Goal: Find specific page/section: Find specific page/section

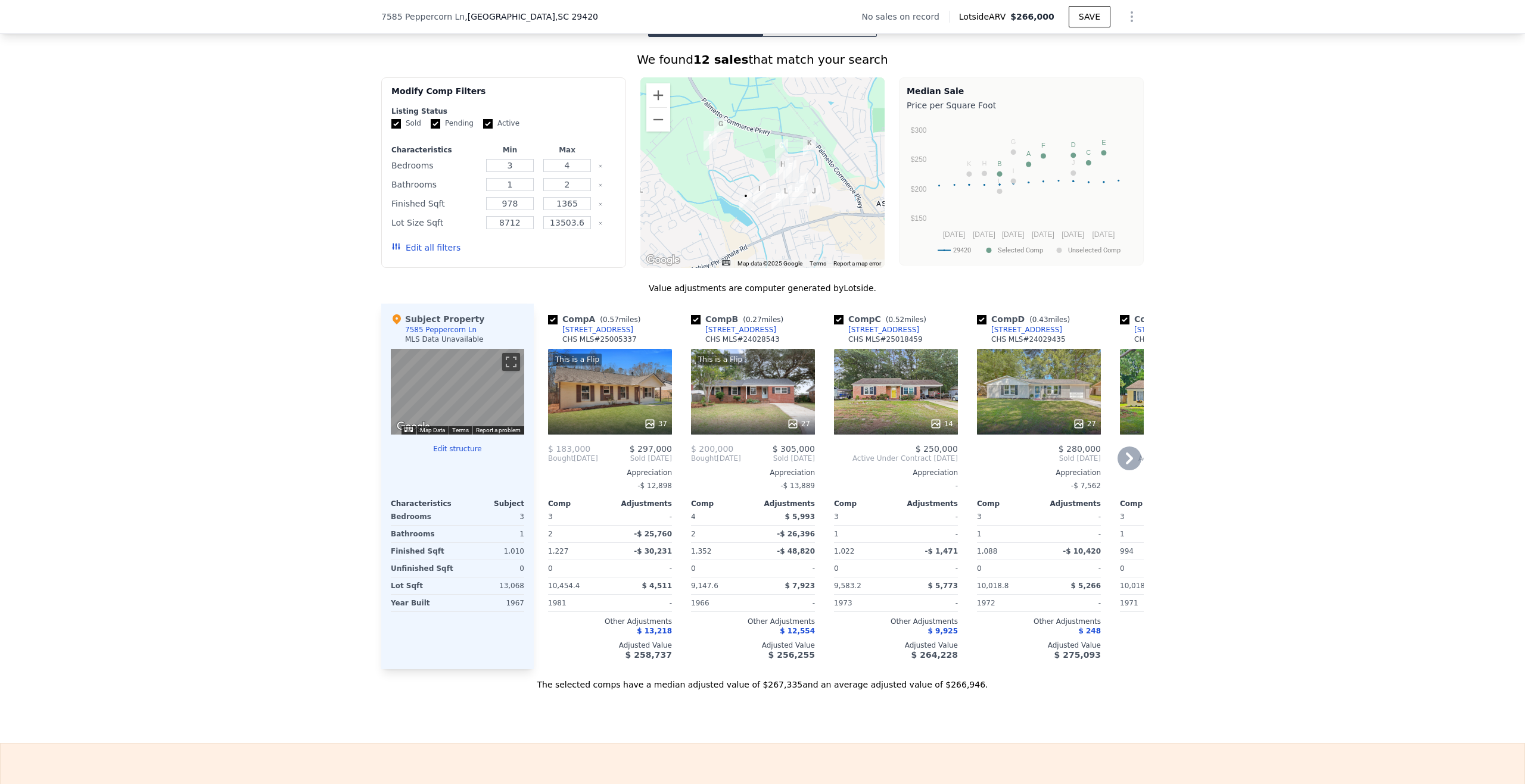
scroll to position [889, 0]
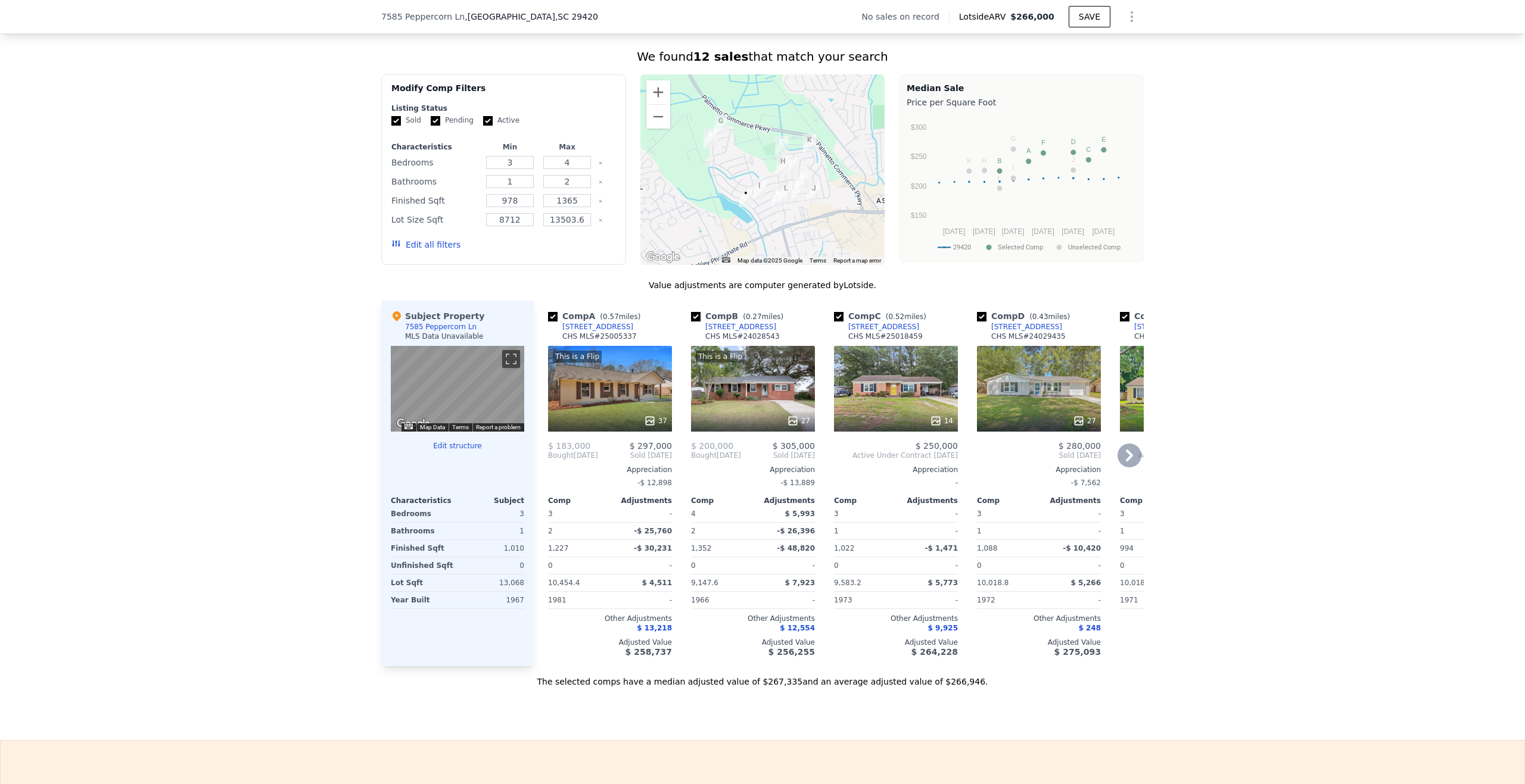
click at [1126, 461] on icon at bounding box center [1129, 456] width 7 height 12
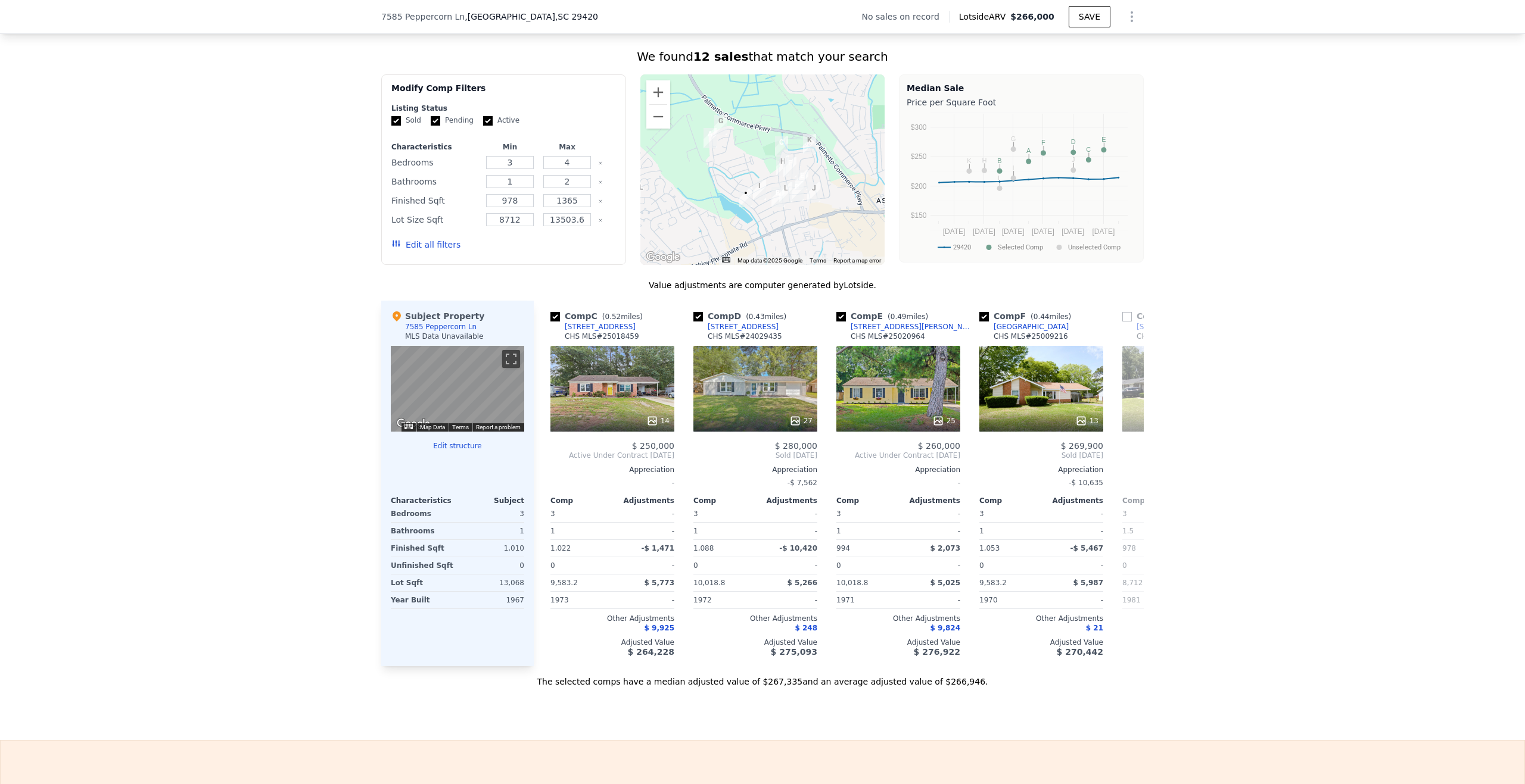
scroll to position [0, 286]
click at [1126, 461] on icon at bounding box center [1129, 456] width 7 height 12
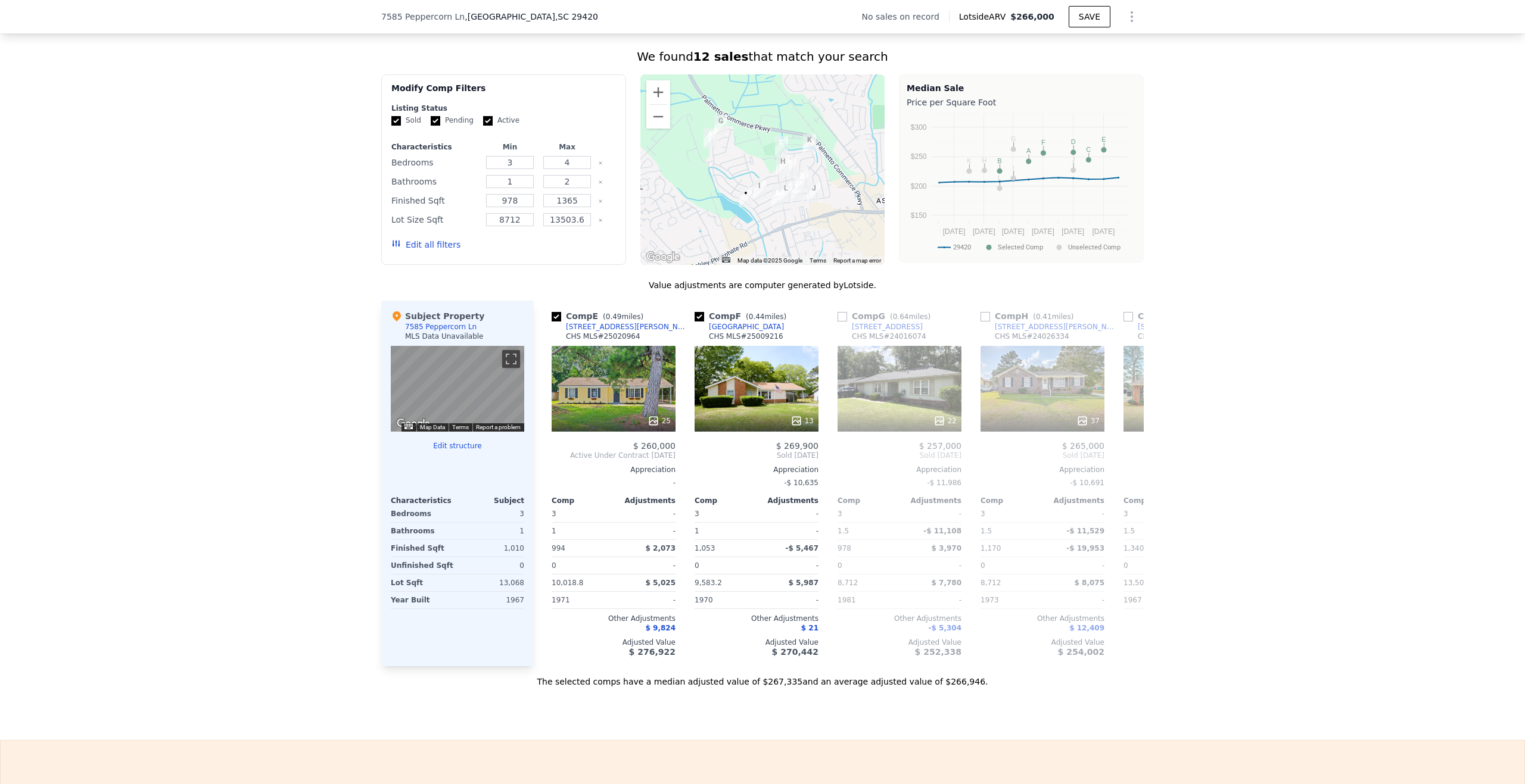
scroll to position [0, 572]
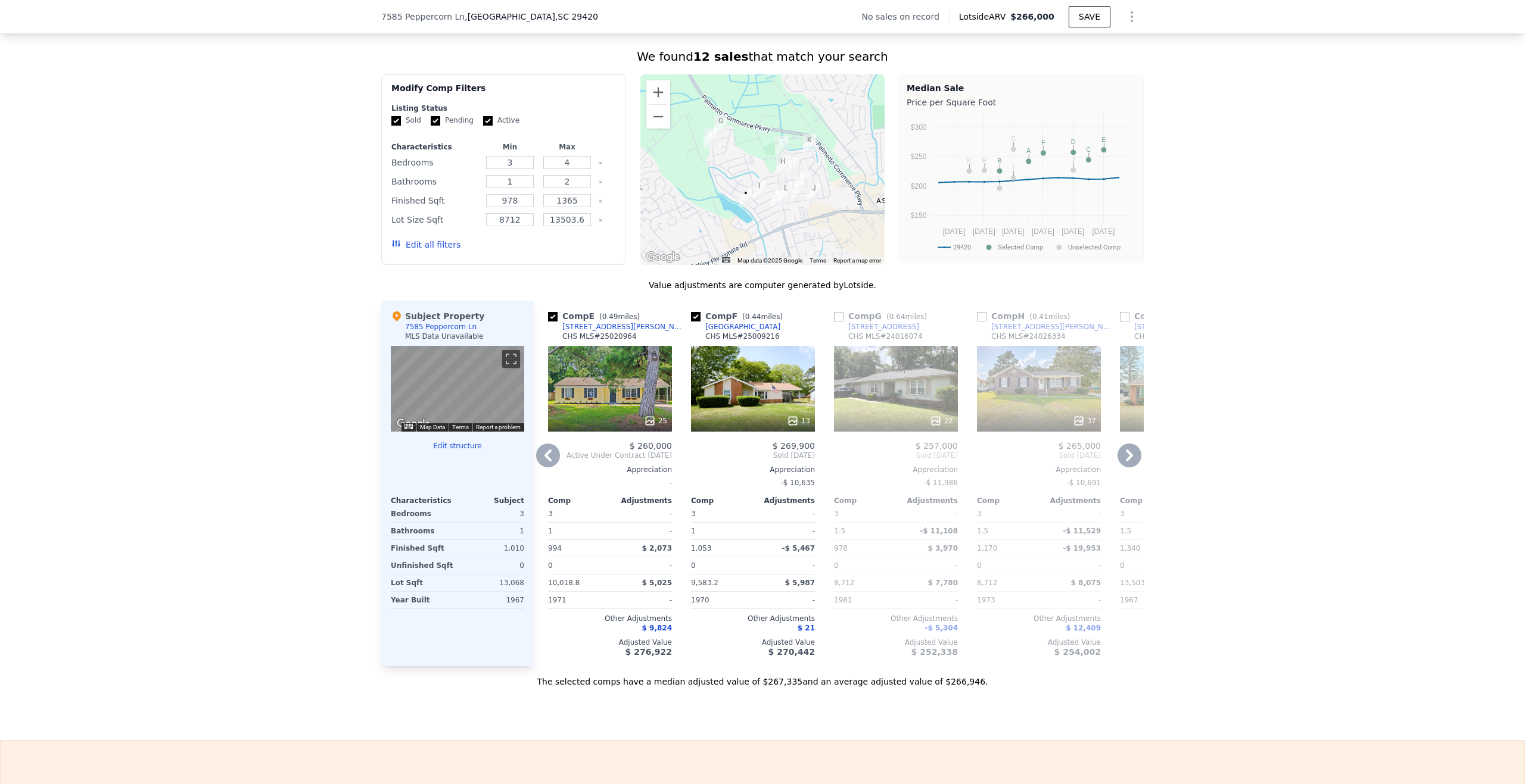
click at [1124, 458] on icon at bounding box center [1129, 455] width 24 height 24
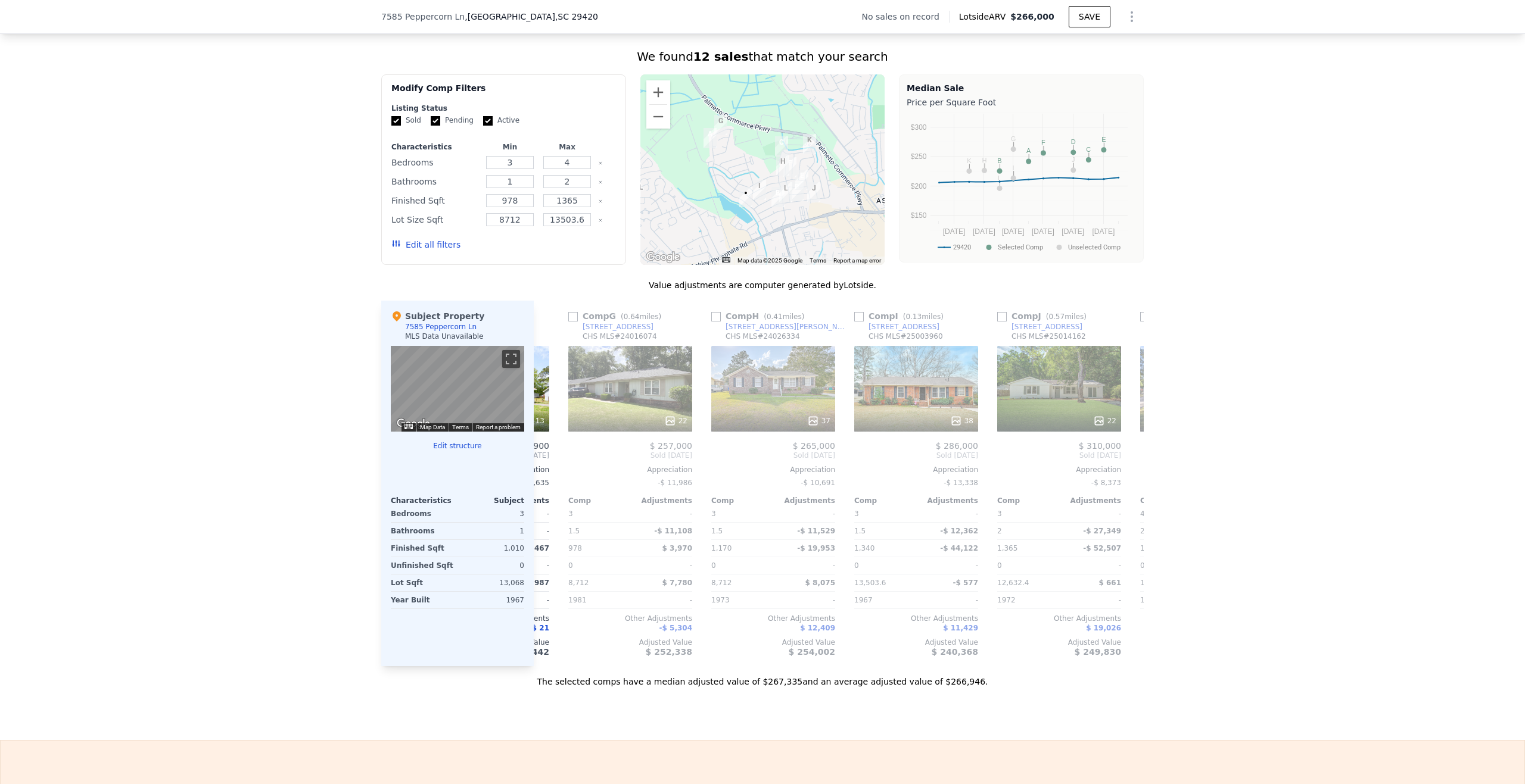
scroll to position [0, 858]
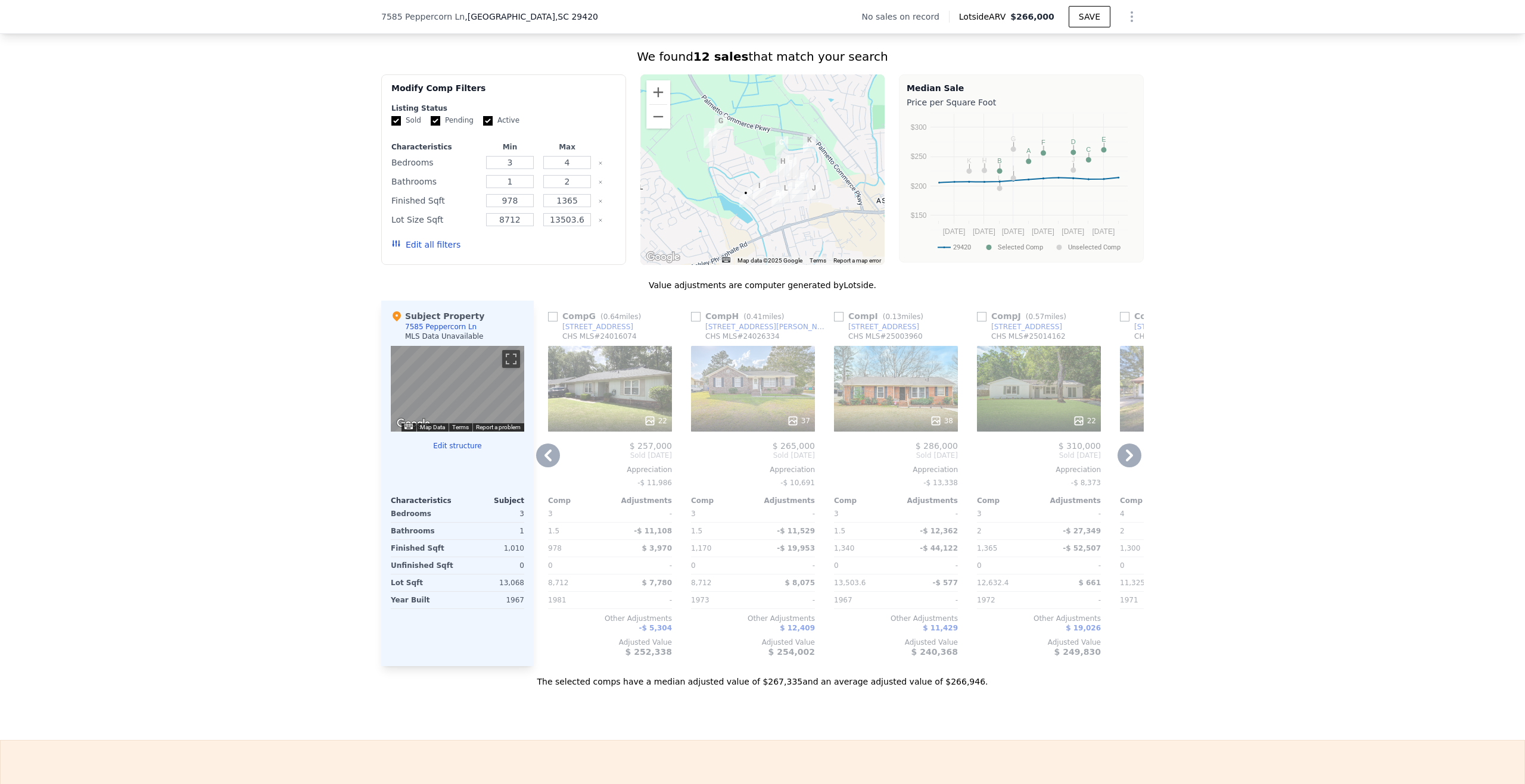
click at [1121, 463] on icon at bounding box center [1129, 455] width 24 height 24
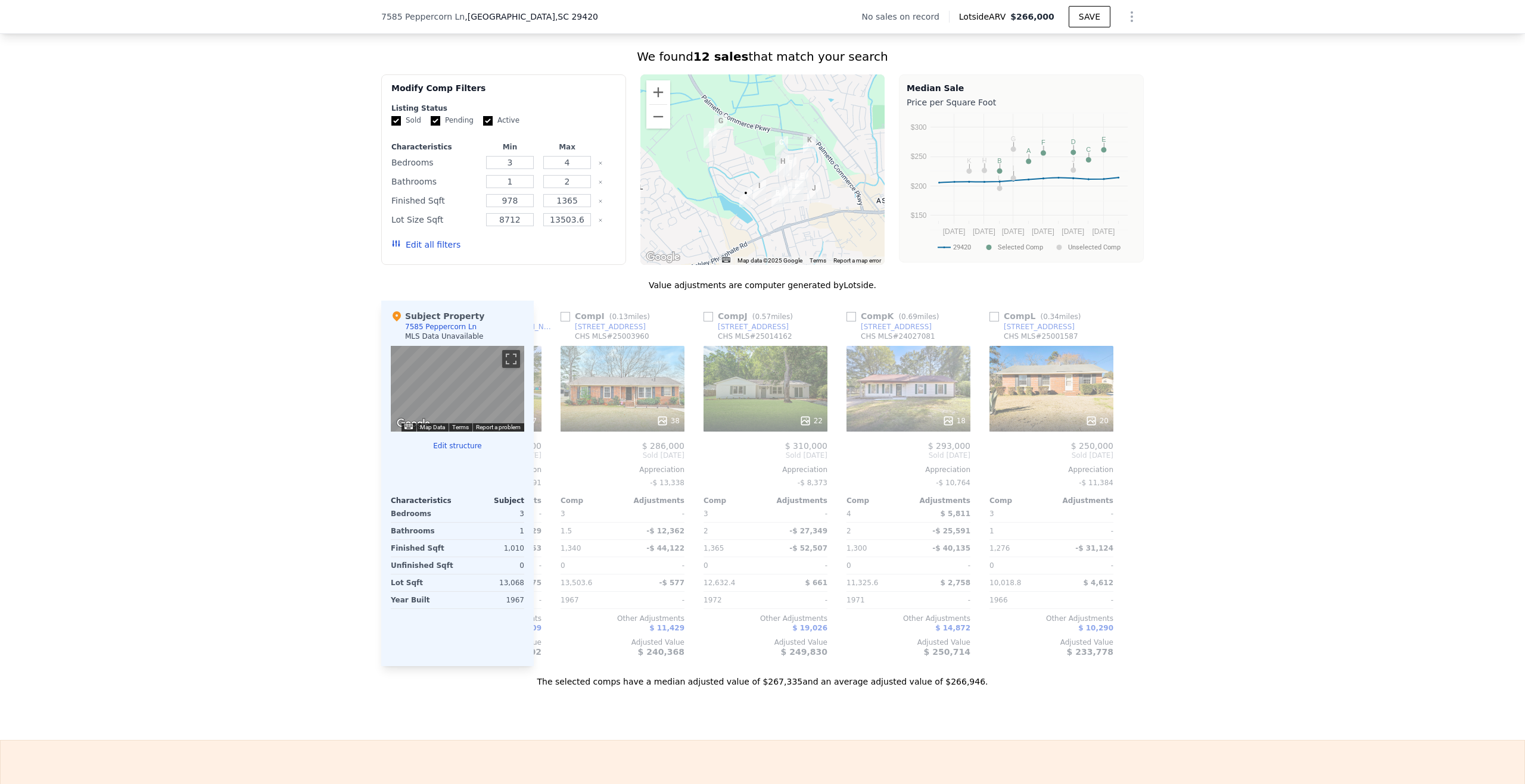
scroll to position [0, 1134]
click at [545, 467] on icon at bounding box center [548, 455] width 24 height 24
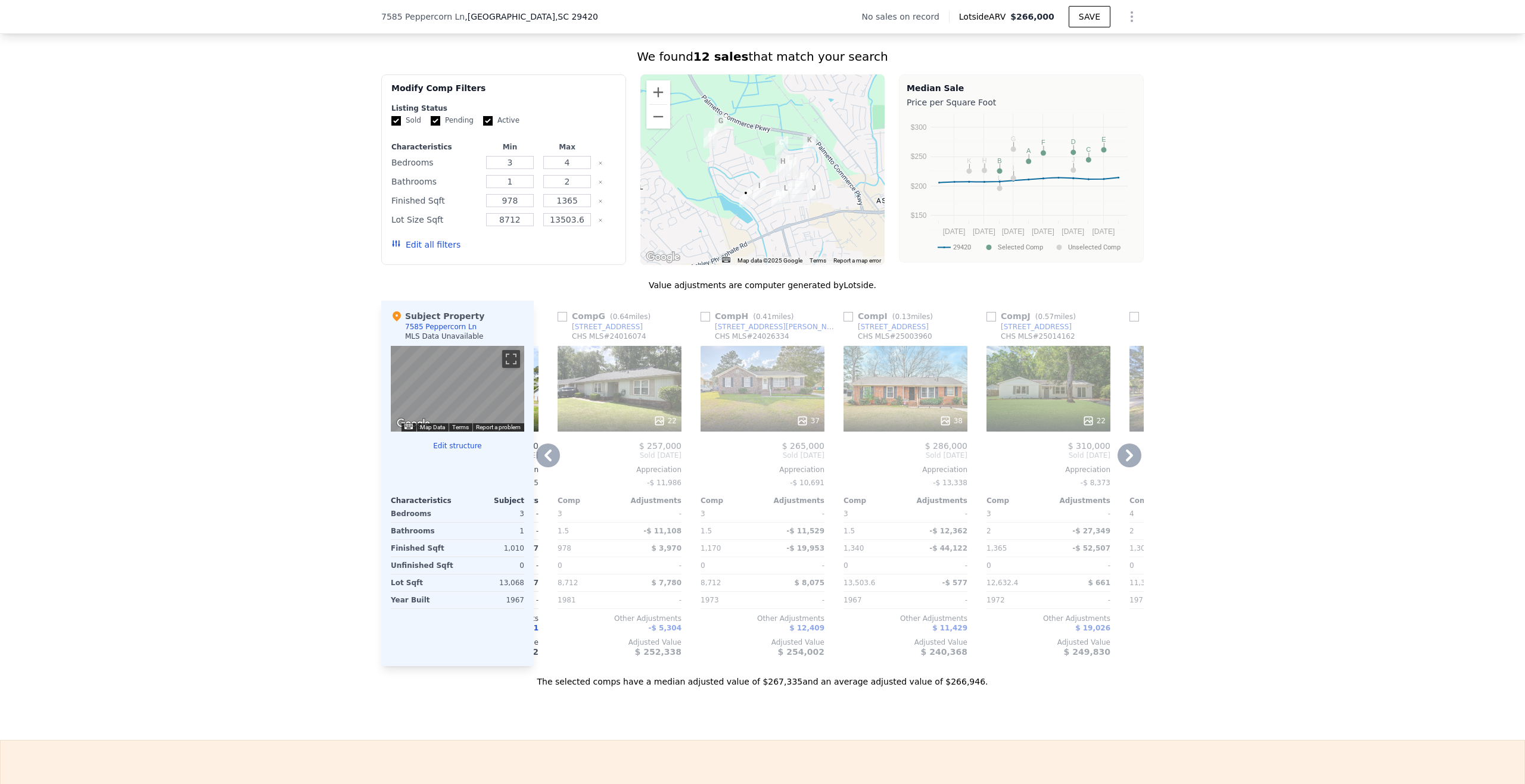
click at [545, 461] on icon at bounding box center [548, 456] width 7 height 12
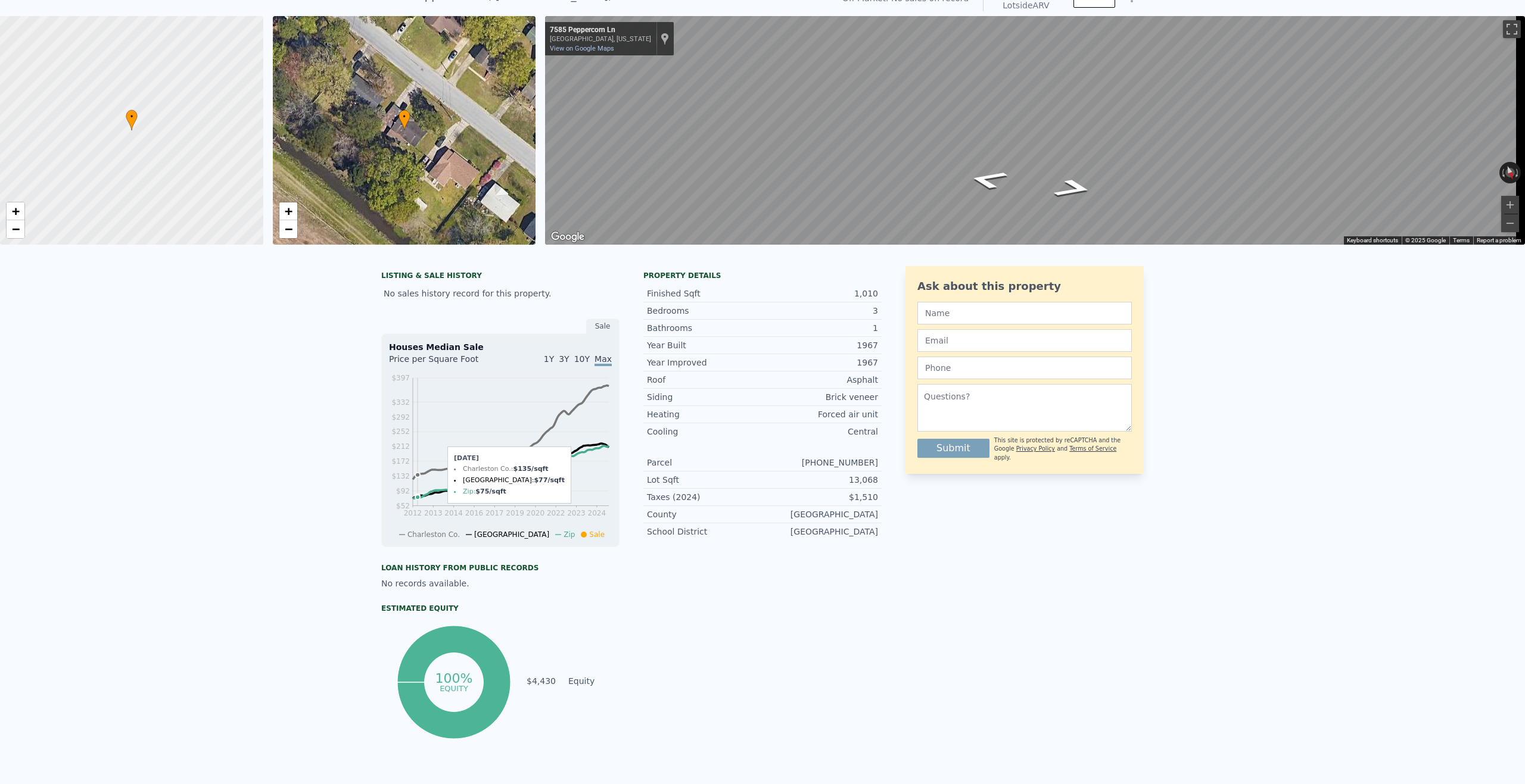
scroll to position [0, 0]
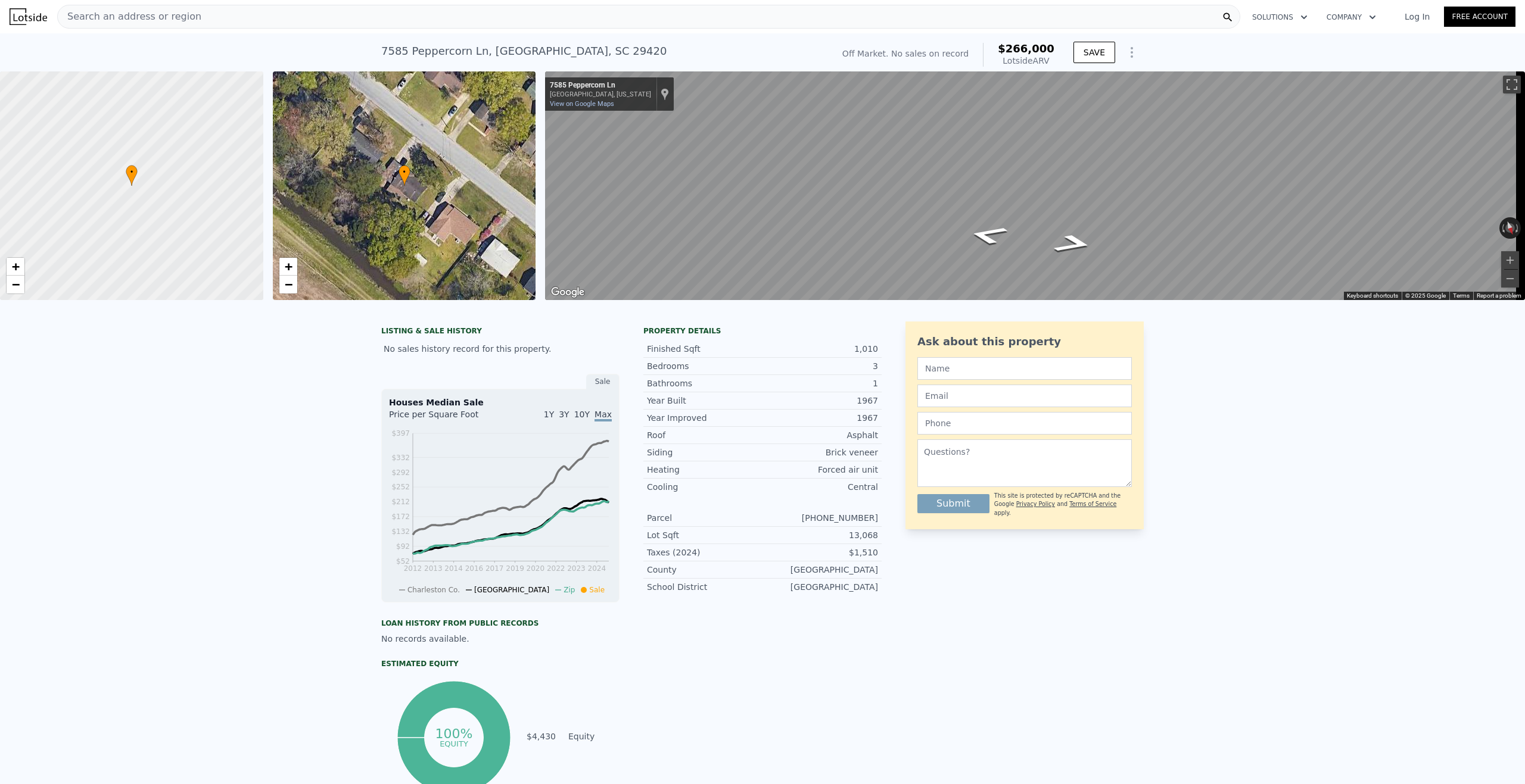
click at [127, 15] on span "Search an address or region" at bounding box center [129, 17] width 143 height 14
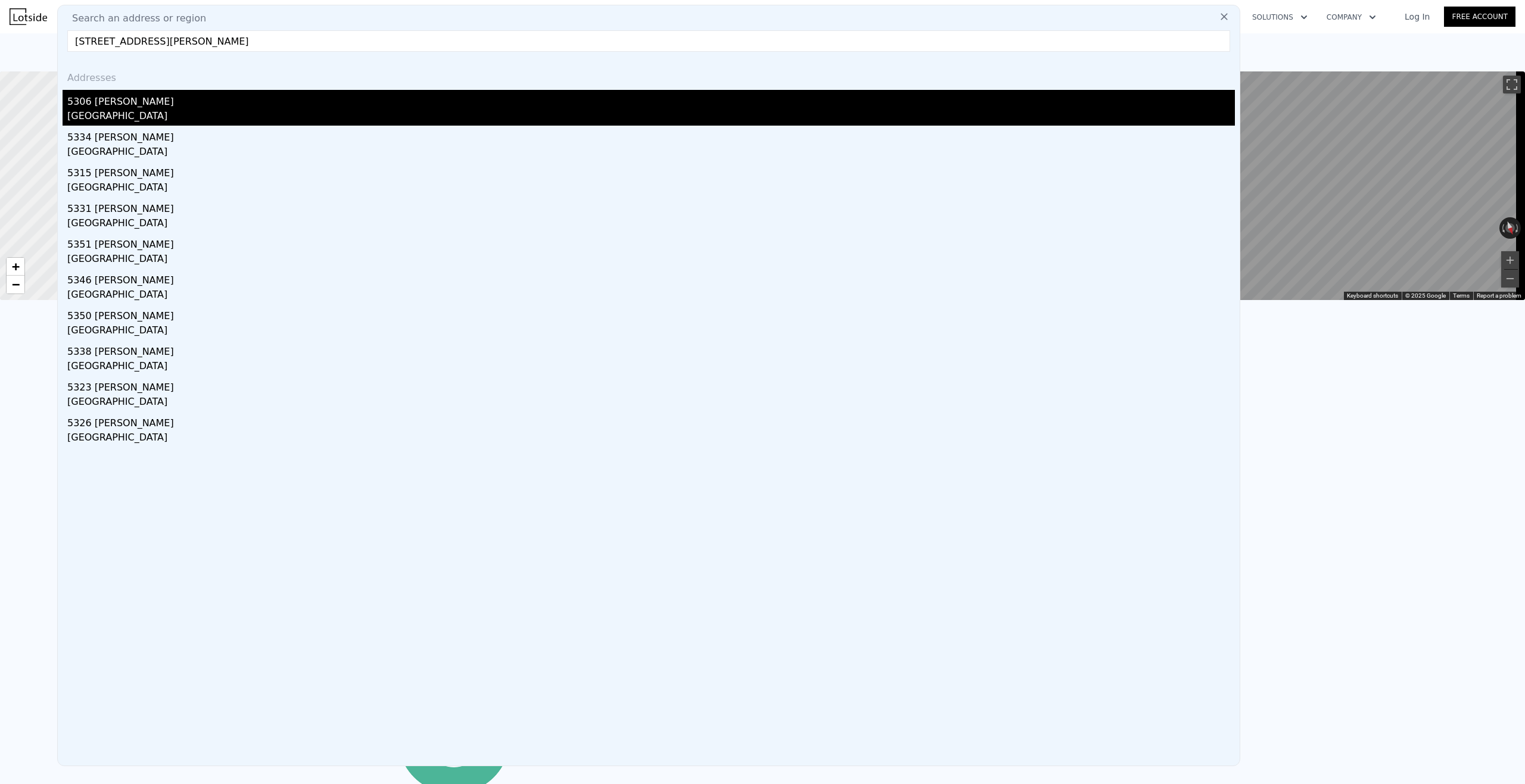
type input "[STREET_ADDRESS][PERSON_NAME]"
click at [230, 116] on div "[GEOGRAPHIC_DATA]" at bounding box center [651, 118] width 1168 height 17
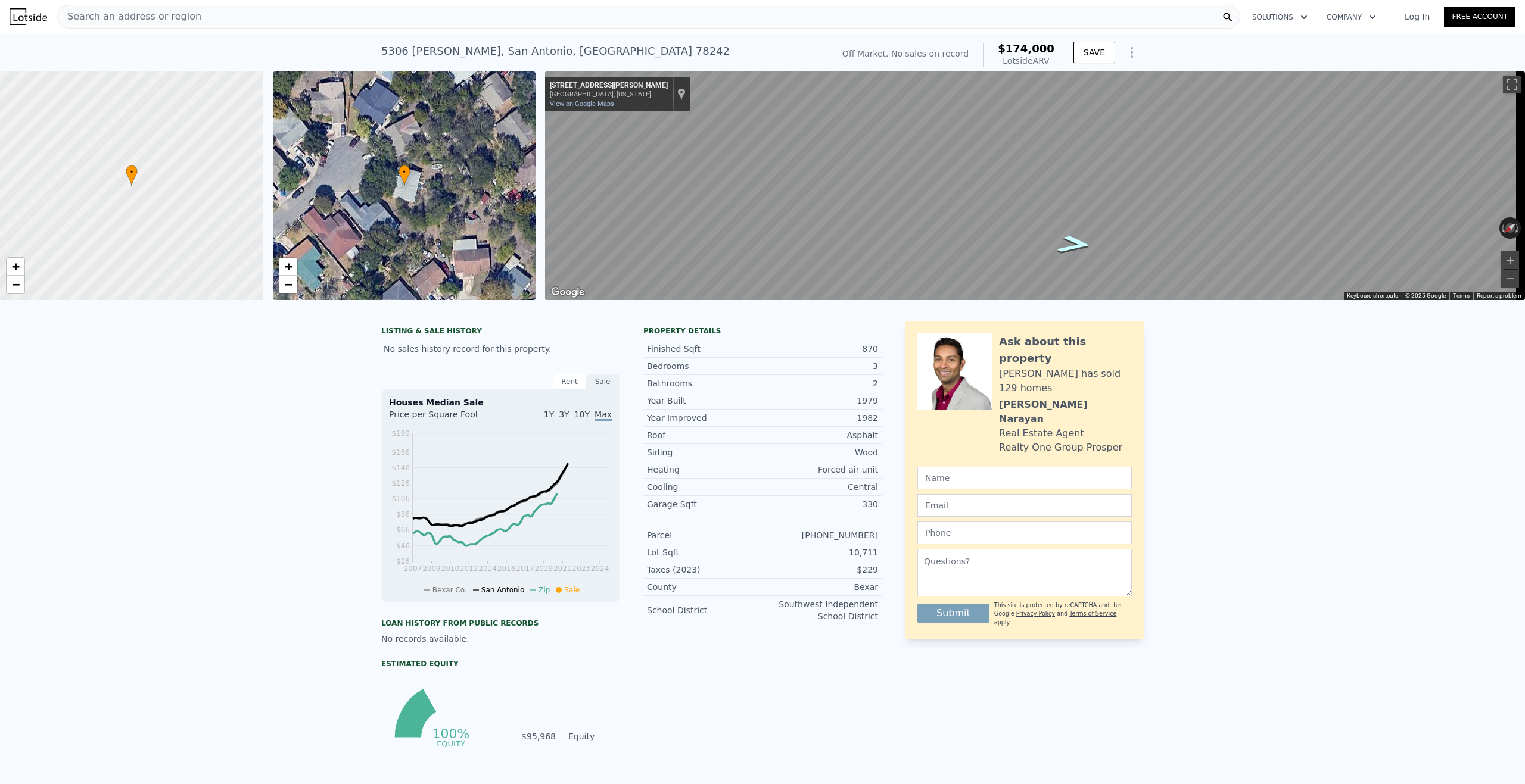
click at [1060, 242] on icon "Go Southwest, Beryl Cove" at bounding box center [1075, 245] width 66 height 27
click at [1012, 238] on icon "Go Northeast, Beryl Cove" at bounding box center [997, 238] width 87 height 28
